Goal: Ask a question

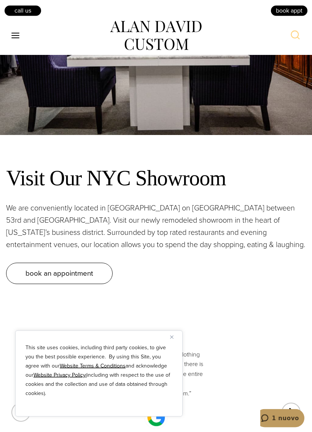
scroll to position [4254, 0]
click at [278, 398] on span "1 nuovo" at bounding box center [285, 417] width 27 height 7
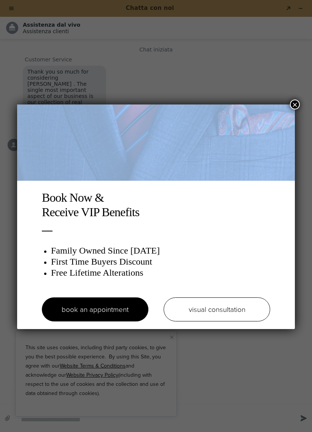
scroll to position [0, 0]
click at [299, 102] on button "×" at bounding box center [295, 104] width 10 height 10
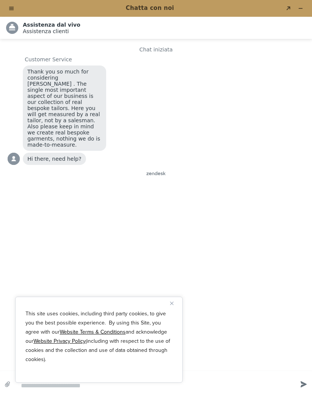
click at [174, 269] on div "Chat iniziata Customer Service Thank you so much for considering Alan David . T…" at bounding box center [156, 202] width 297 height 313
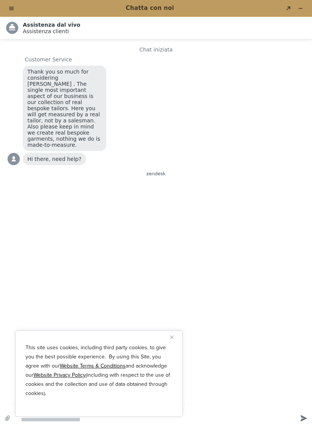
click at [146, 46] on div "Chat iniziata" at bounding box center [156, 49] width 297 height 6
click at [145, 50] on div "Chat iniziata" at bounding box center [156, 49] width 297 height 6
click at [145, 49] on div "Chat iniziata" at bounding box center [156, 49] width 297 height 6
click at [139, 46] on div "Chat iniziata" at bounding box center [156, 49] width 297 height 6
click at [139, 46] on main "Chat iniziata Customer Service Thank you so much for considering Alan David . T…" at bounding box center [157, 222] width 307 height 366
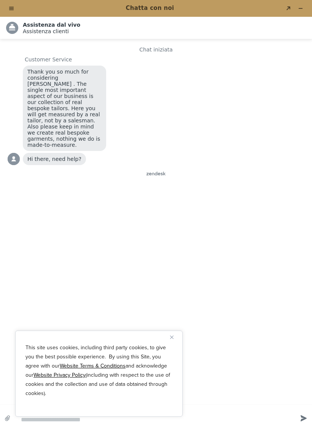
click at [172, 338] on img "Close" at bounding box center [171, 336] width 3 height 3
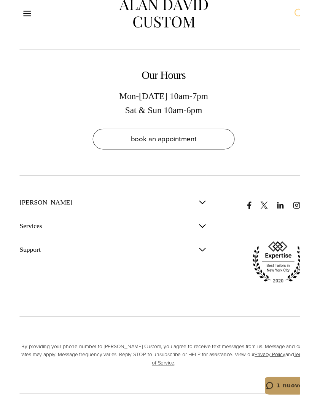
scroll to position [4876, 0]
